Goal: Information Seeking & Learning: Learn about a topic

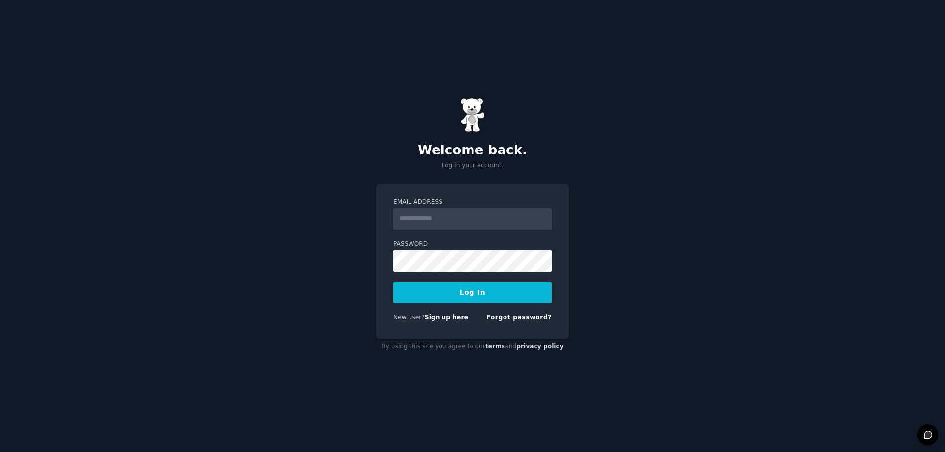
click at [636, 324] on div "Welcome back. Log in your account. Email Address Password Log In New user? Sign…" at bounding box center [472, 226] width 945 height 452
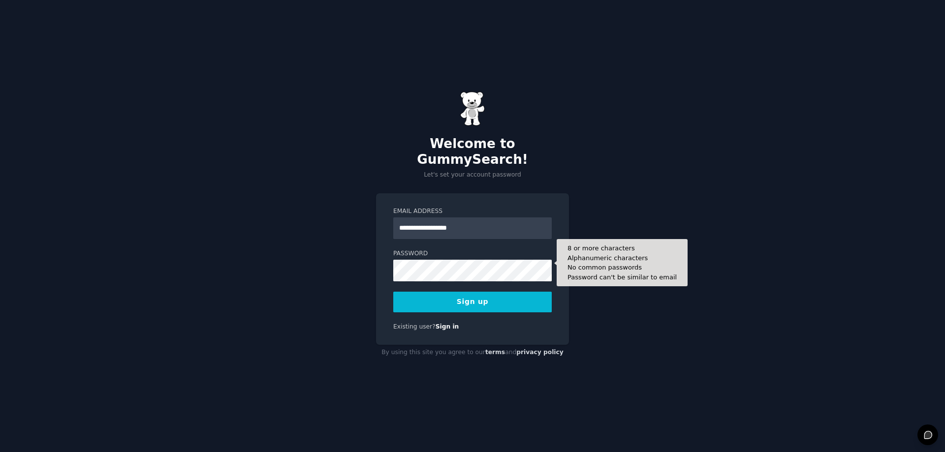
type input "**********"
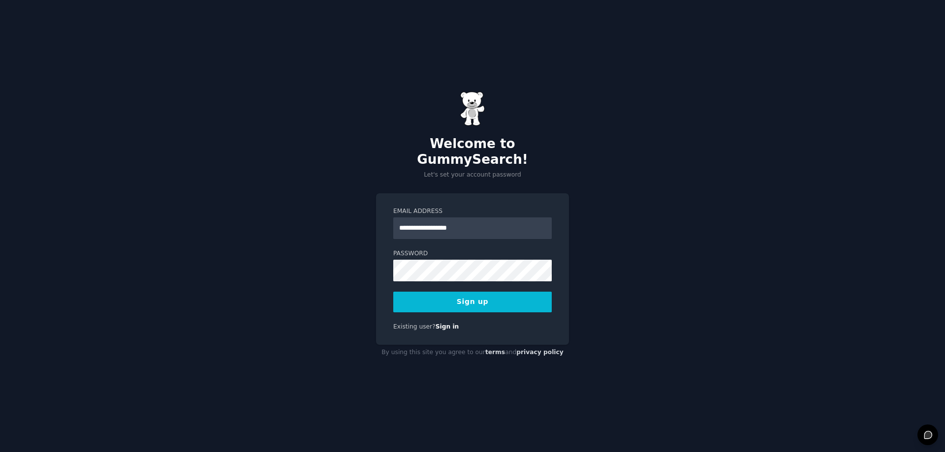
click at [465, 292] on button "Sign up" at bounding box center [472, 302] width 159 height 21
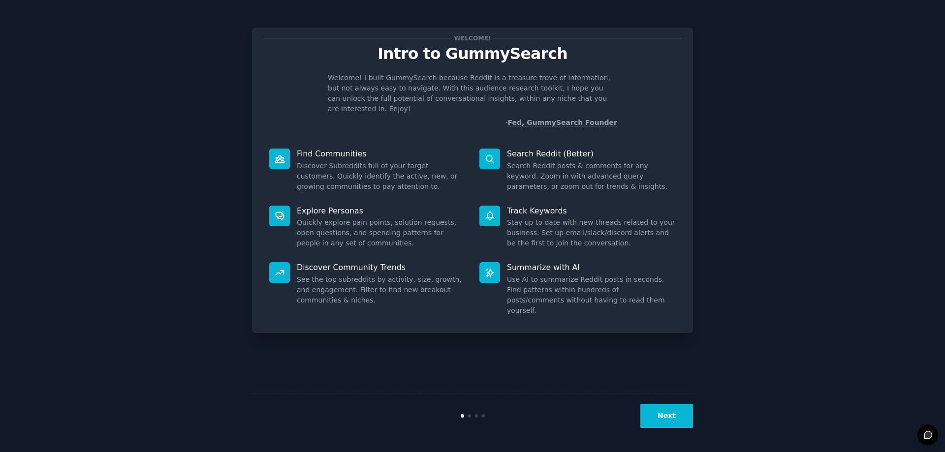
click at [644, 415] on button "Next" at bounding box center [667, 416] width 53 height 24
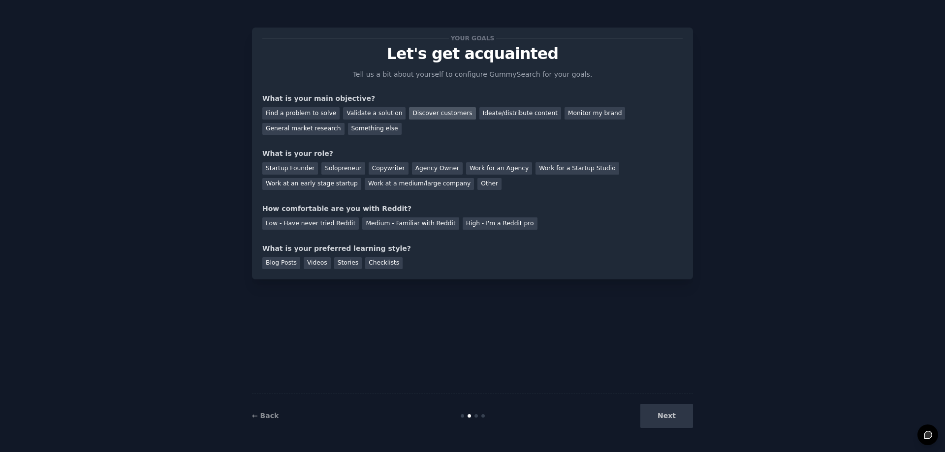
click at [428, 112] on div "Discover customers" at bounding box center [442, 113] width 66 height 12
click at [345, 123] on div "General market research" at bounding box center [303, 129] width 82 height 12
click at [363, 113] on div "Validate a solution" at bounding box center [374, 113] width 63 height 12
click at [422, 112] on div "Discover customers" at bounding box center [442, 113] width 66 height 12
click at [365, 184] on div "Work at a medium/large company" at bounding box center [419, 184] width 109 height 12
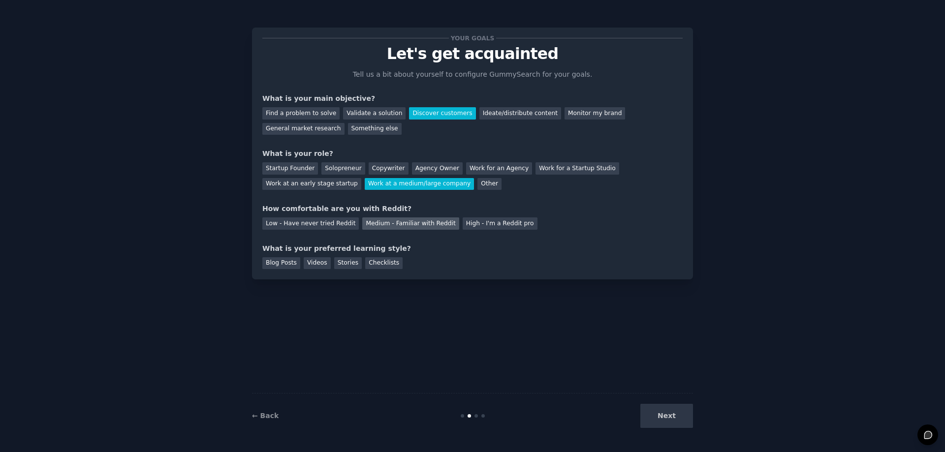
click at [418, 223] on div "Medium - Familiar with Reddit" at bounding box center [410, 224] width 97 height 12
click at [282, 263] on div "Blog Posts" at bounding box center [281, 264] width 38 height 12
click at [674, 417] on button "Next" at bounding box center [667, 416] width 53 height 24
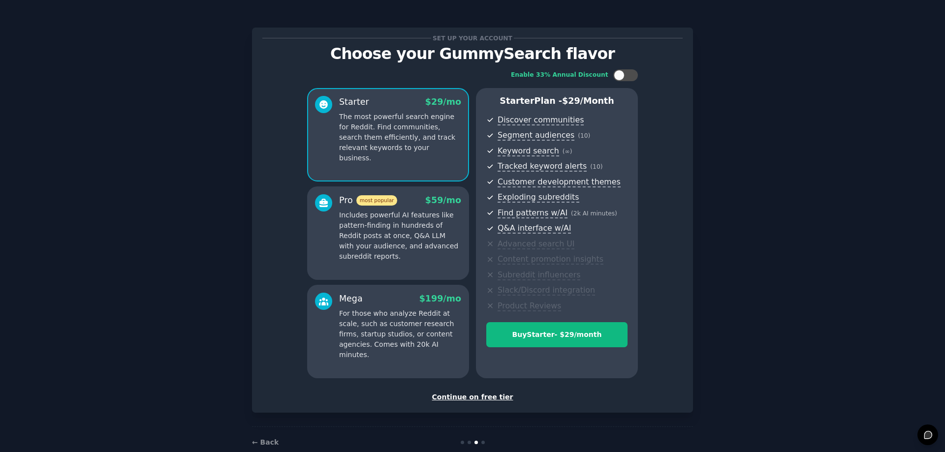
click at [485, 397] on div "Continue on free tier" at bounding box center [472, 397] width 420 height 10
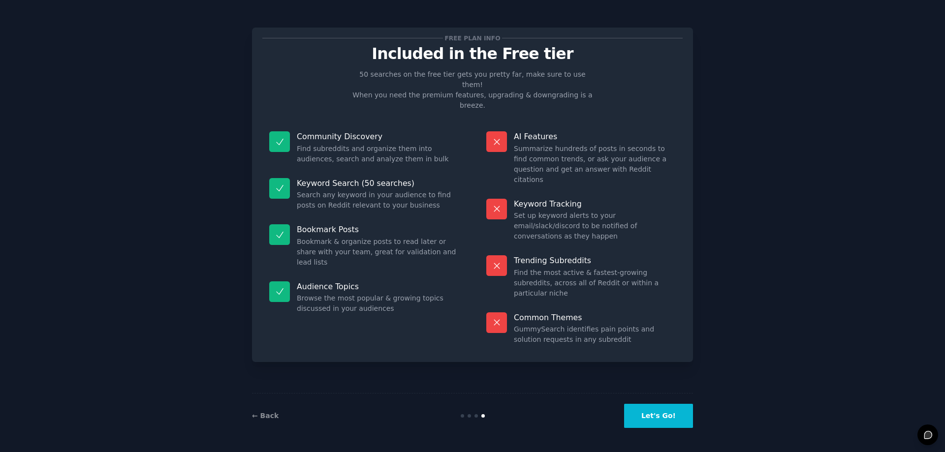
click at [667, 416] on button "Let's Go!" at bounding box center [658, 416] width 69 height 24
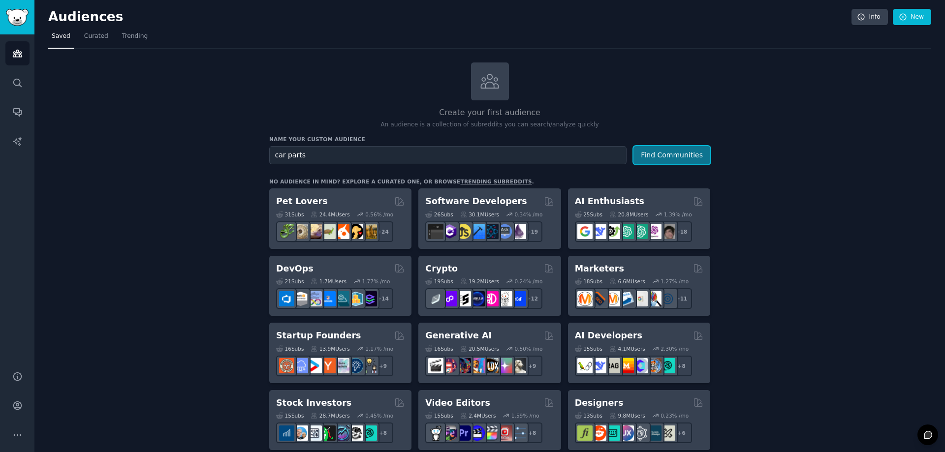
click at [663, 150] on button "Find Communities" at bounding box center [672, 155] width 77 height 18
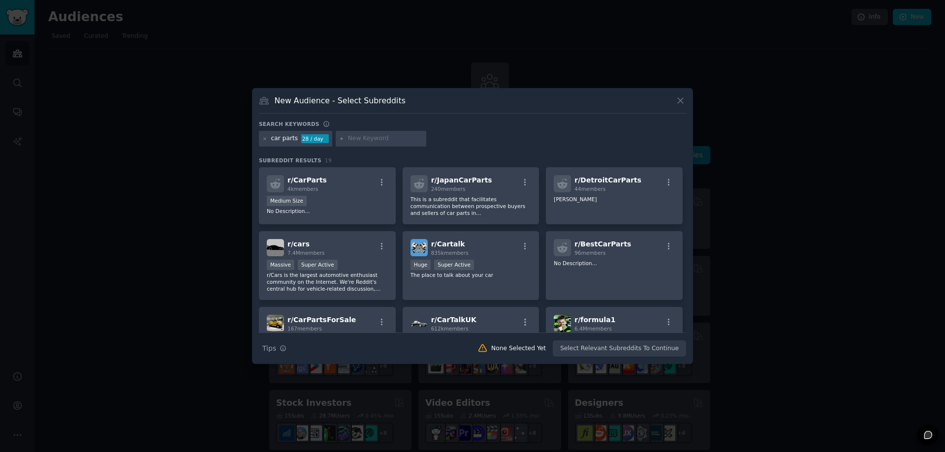
click at [683, 102] on icon at bounding box center [681, 101] width 10 height 10
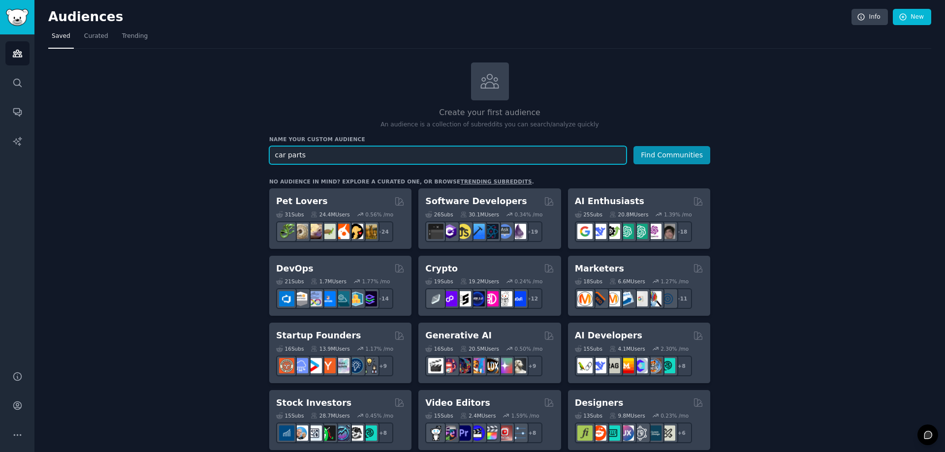
drag, startPoint x: 304, startPoint y: 151, endPoint x: 268, endPoint y: 150, distance: 36.0
click at [269, 150] on input "car parts" at bounding box center [447, 155] width 357 height 18
type input "toyota"
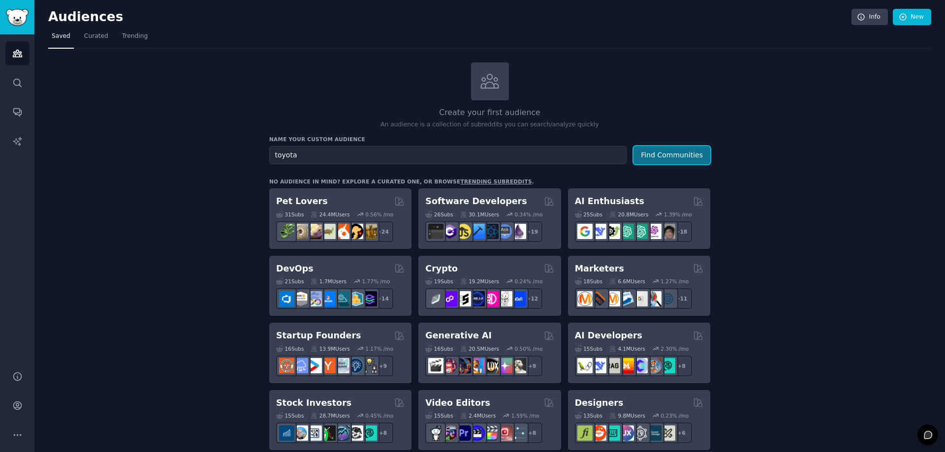
click at [668, 151] on button "Find Communities" at bounding box center [672, 155] width 77 height 18
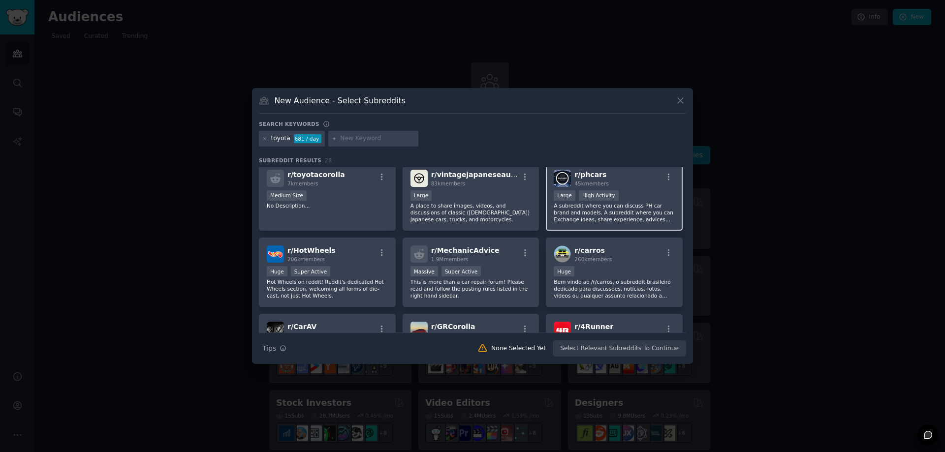
scroll to position [551, 0]
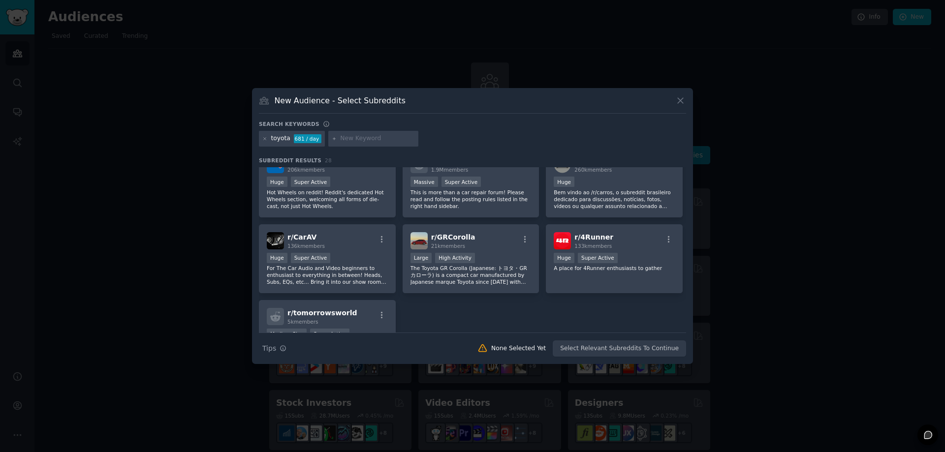
click at [683, 94] on div "New Audience - Select Subreddits Search keywords toyota 681 / day Subreddit Res…" at bounding box center [472, 226] width 441 height 276
click at [683, 100] on icon at bounding box center [681, 101] width 10 height 10
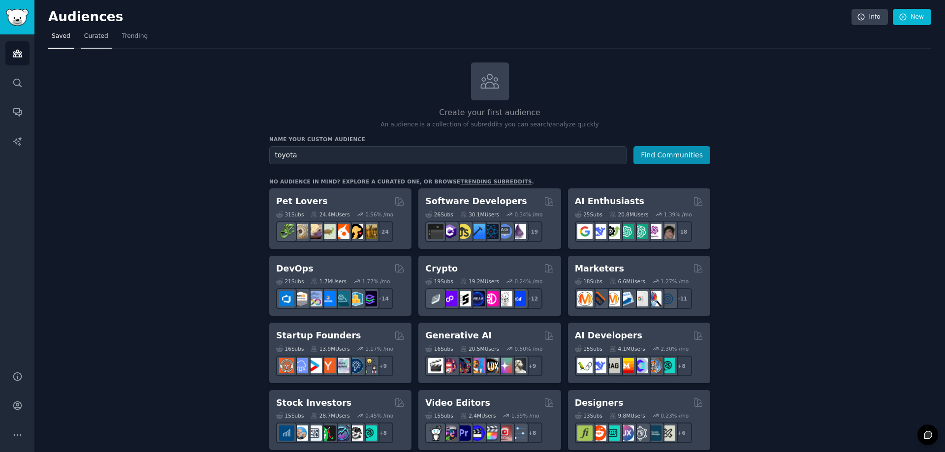
click at [89, 38] on span "Curated" at bounding box center [96, 36] width 24 height 9
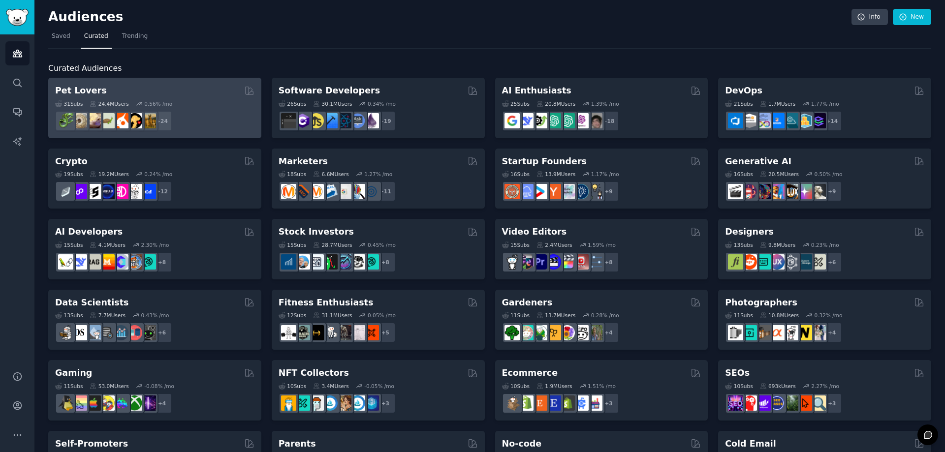
click at [159, 97] on div "31 Sub s 24.4M Users 0.56 % /mo + 24" at bounding box center [154, 114] width 199 height 34
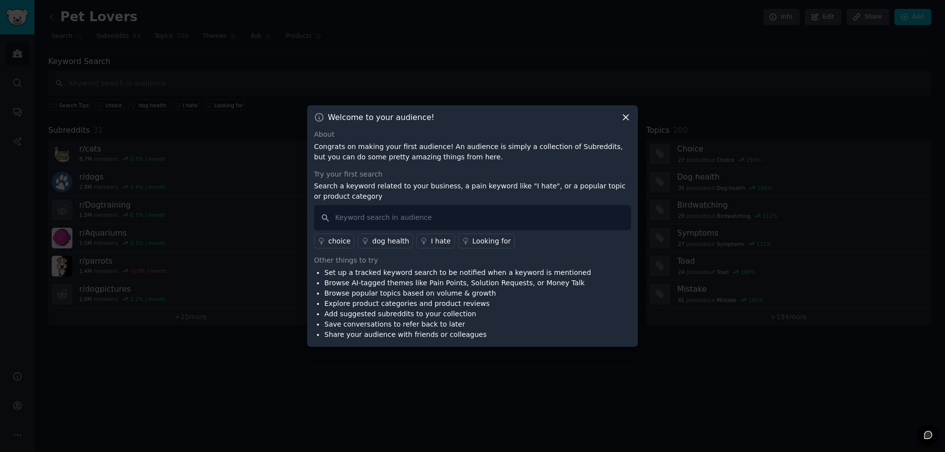
click at [627, 118] on icon at bounding box center [625, 117] width 5 height 5
click at [627, 117] on icon at bounding box center [626, 117] width 10 height 10
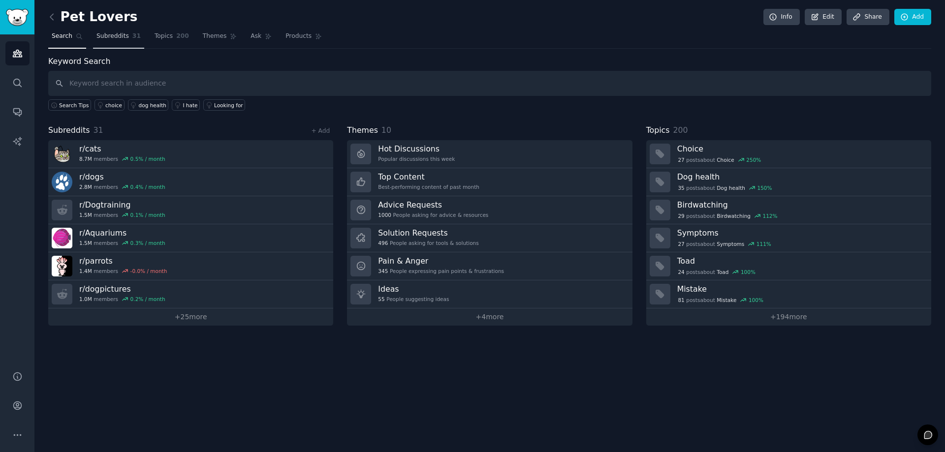
click at [109, 38] on span "Subreddits" at bounding box center [113, 36] width 32 height 9
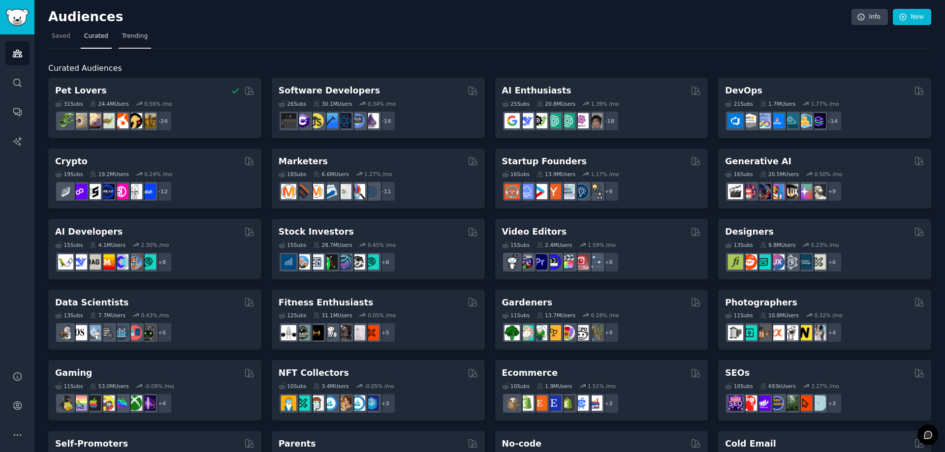
click at [132, 37] on span "Trending" at bounding box center [135, 36] width 26 height 9
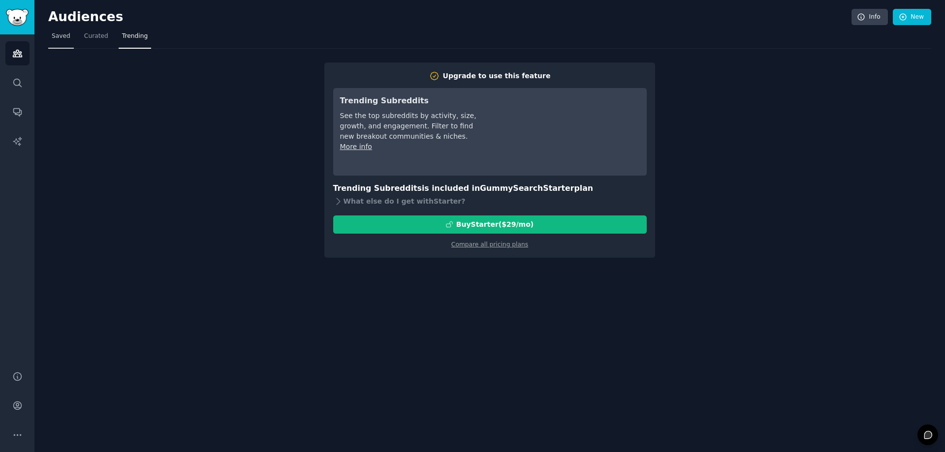
click at [54, 34] on span "Saved" at bounding box center [61, 36] width 19 height 9
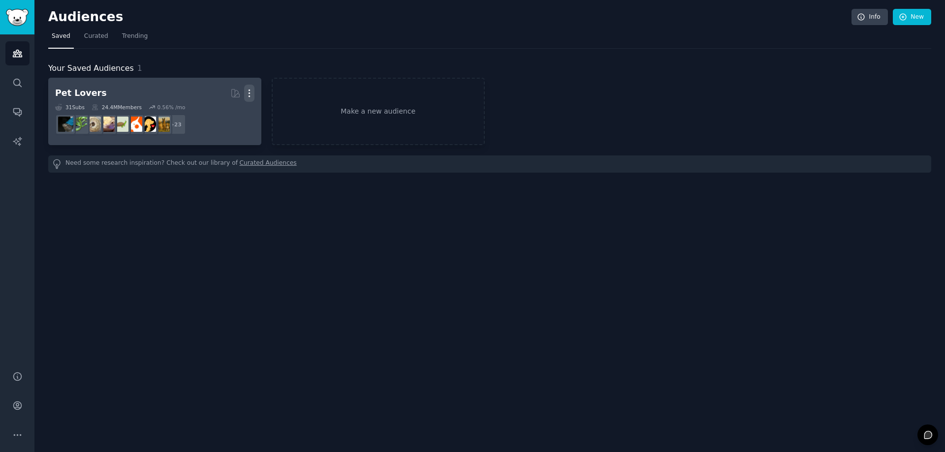
click at [251, 92] on icon "button" at bounding box center [249, 93] width 10 height 10
click at [219, 114] on p "Delete" at bounding box center [222, 114] width 23 height 10
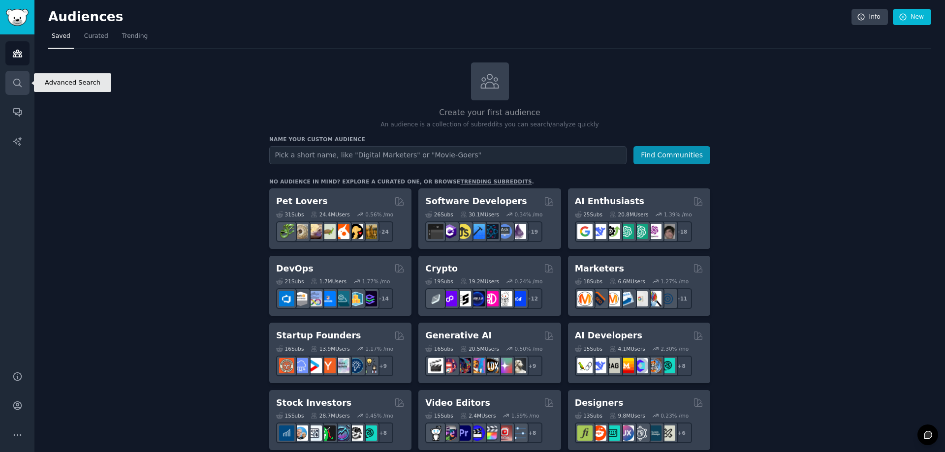
click at [19, 82] on icon "Sidebar" at bounding box center [17, 83] width 10 height 10
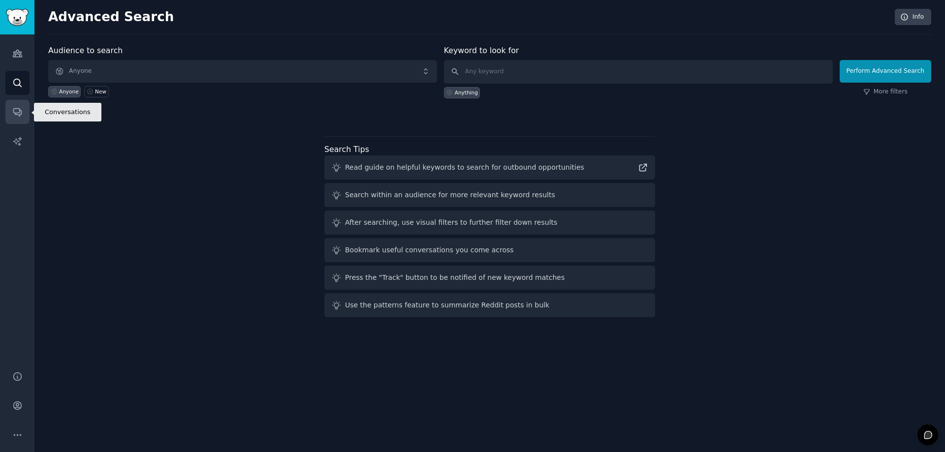
click at [16, 116] on icon "Sidebar" at bounding box center [17, 112] width 10 height 10
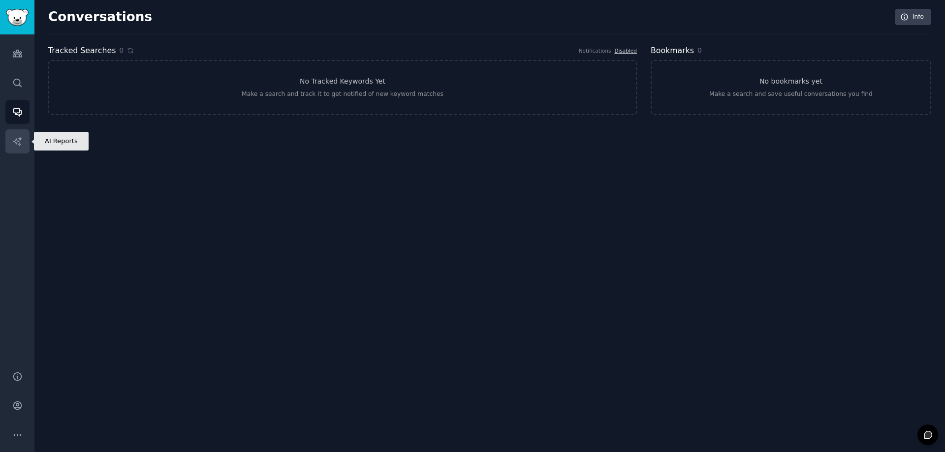
click at [23, 141] on link "AI Reports" at bounding box center [17, 141] width 24 height 24
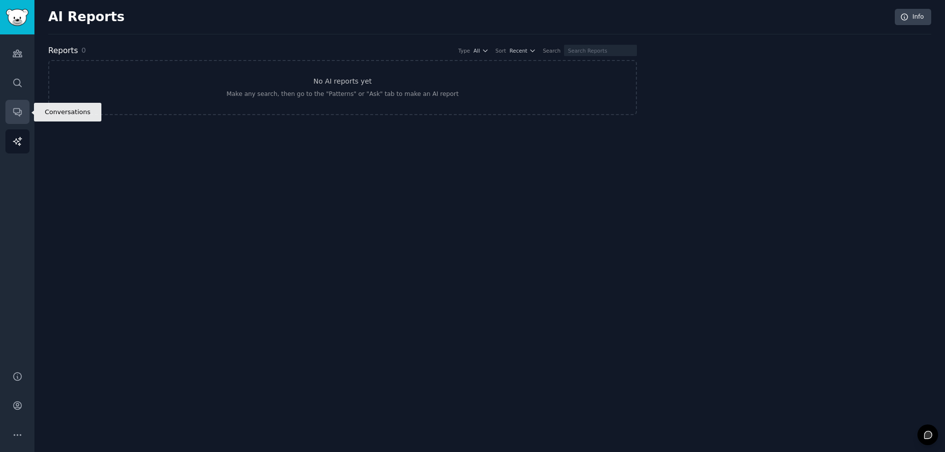
click at [17, 111] on icon "Sidebar" at bounding box center [17, 112] width 10 height 10
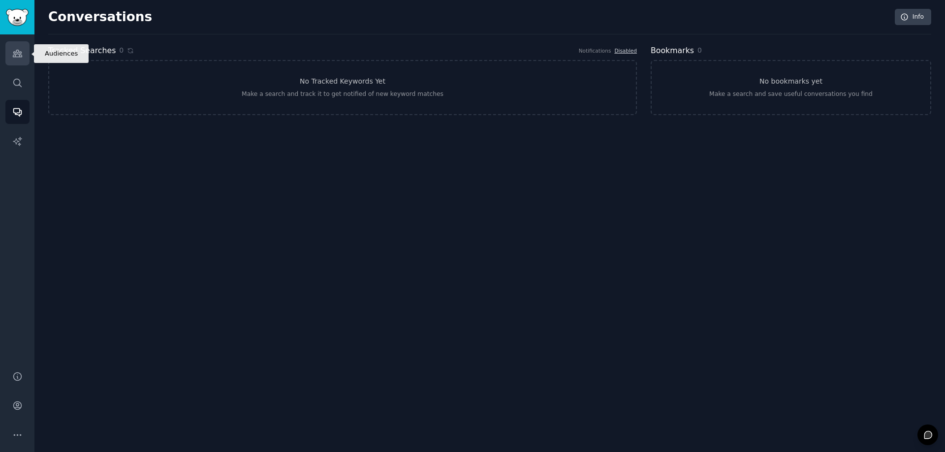
click at [19, 52] on icon "Sidebar" at bounding box center [17, 53] width 9 height 7
